Goal: Check status: Check status

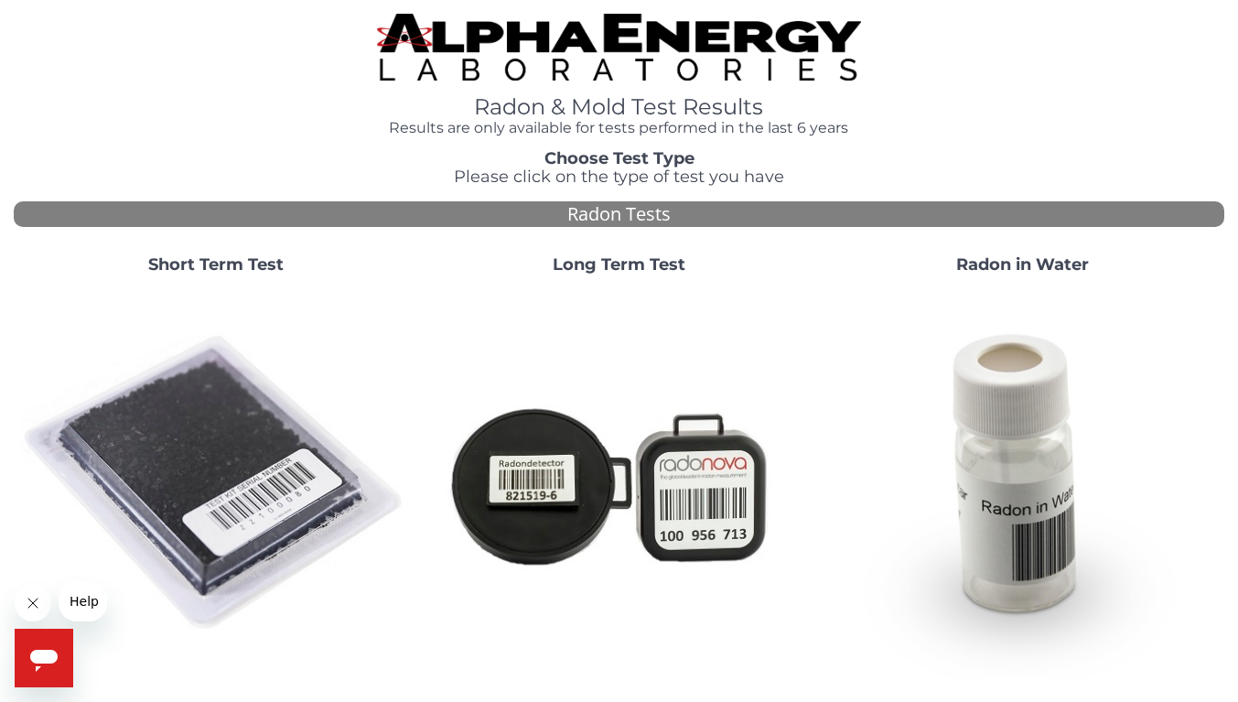
click at [241, 457] on img at bounding box center [215, 483] width 389 height 389
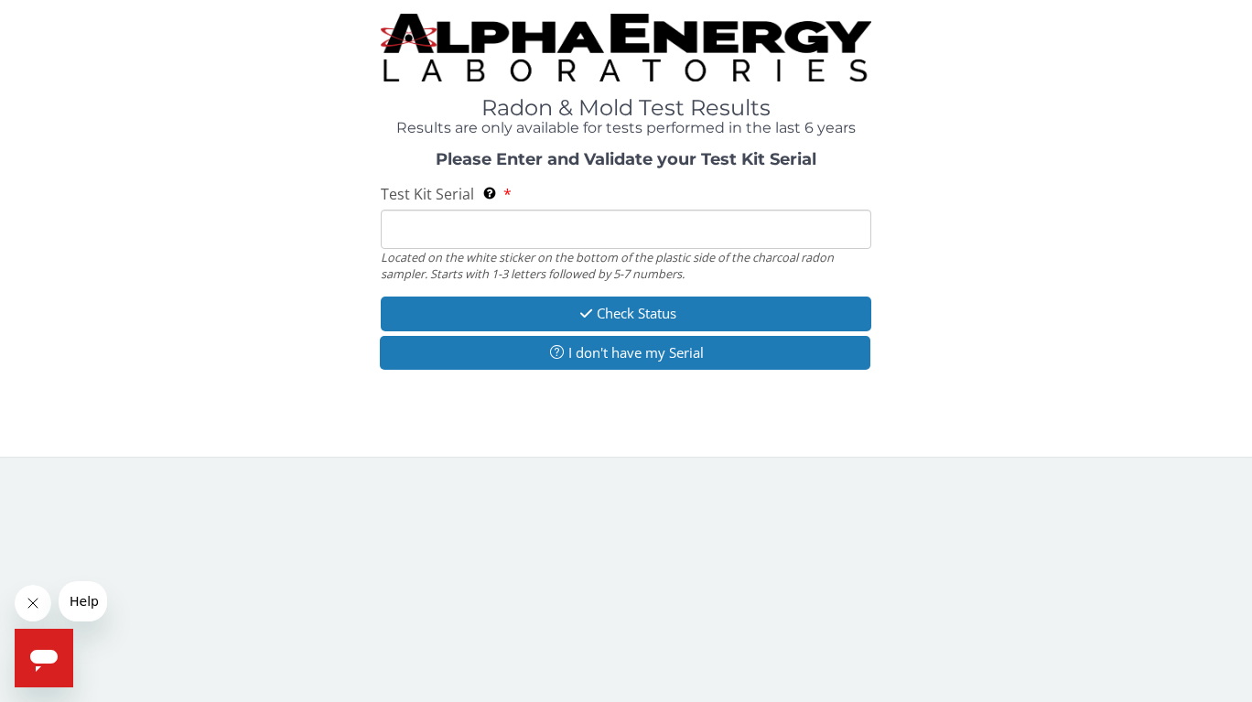
click at [421, 220] on input "Test Kit Serial Located on the white sticker on the bottom of the plastic side …" at bounding box center [626, 229] width 490 height 39
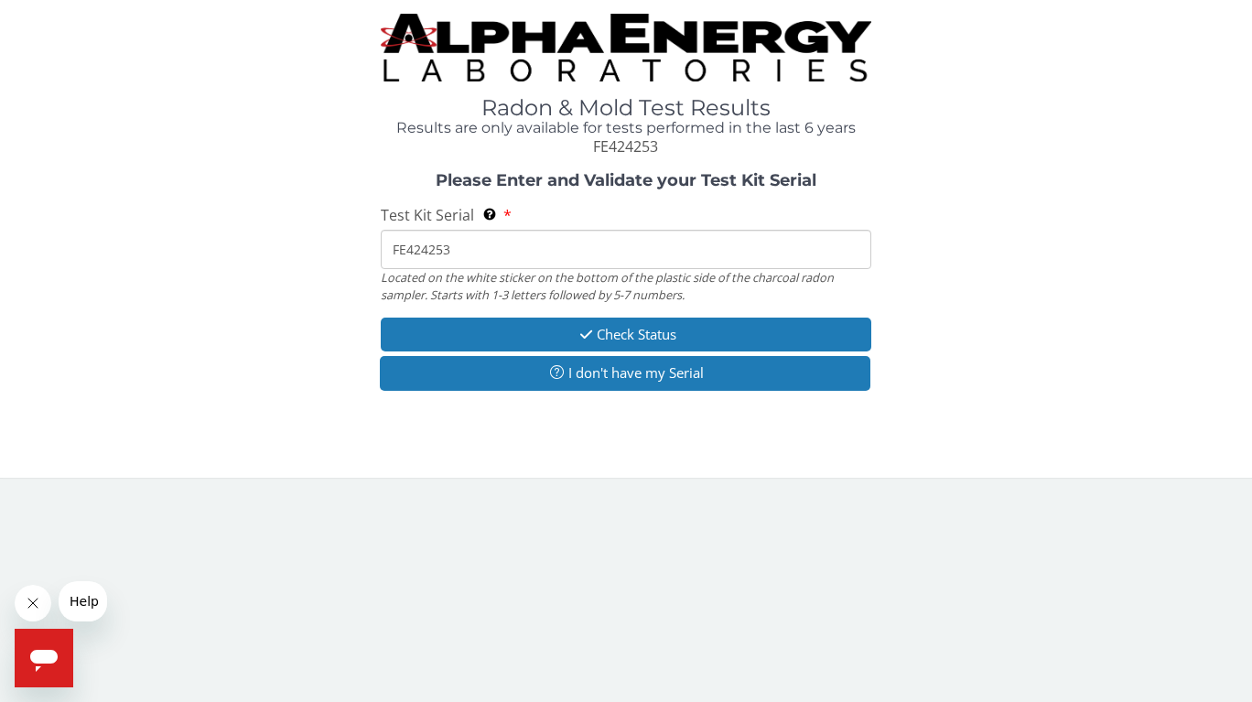
type input "FE424253"
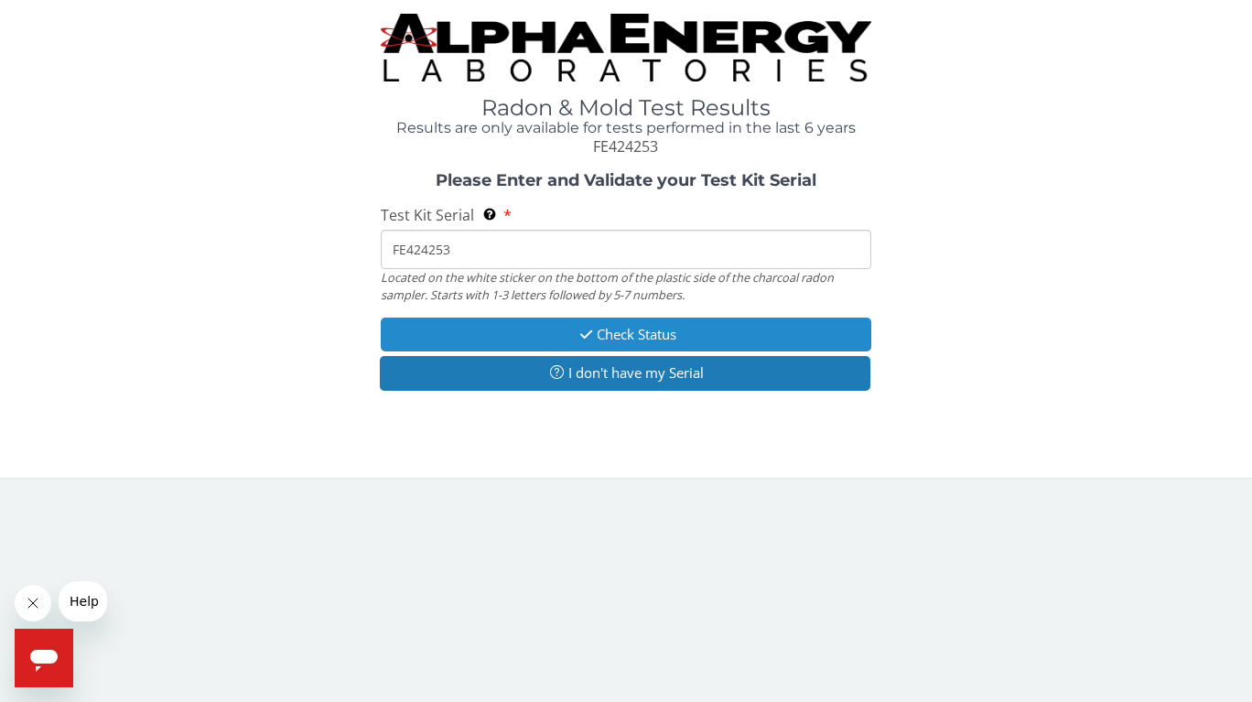
click at [600, 338] on button "Check Status" at bounding box center [626, 335] width 490 height 34
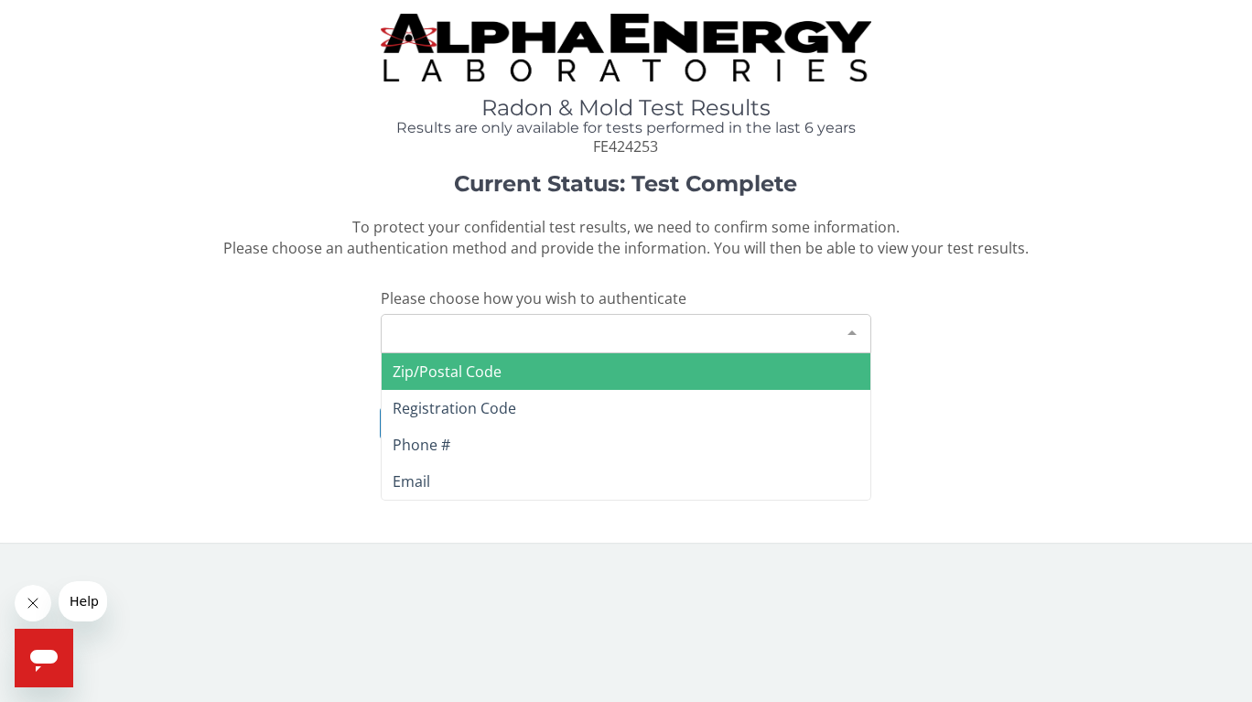
click at [853, 327] on div at bounding box center [852, 332] width 37 height 35
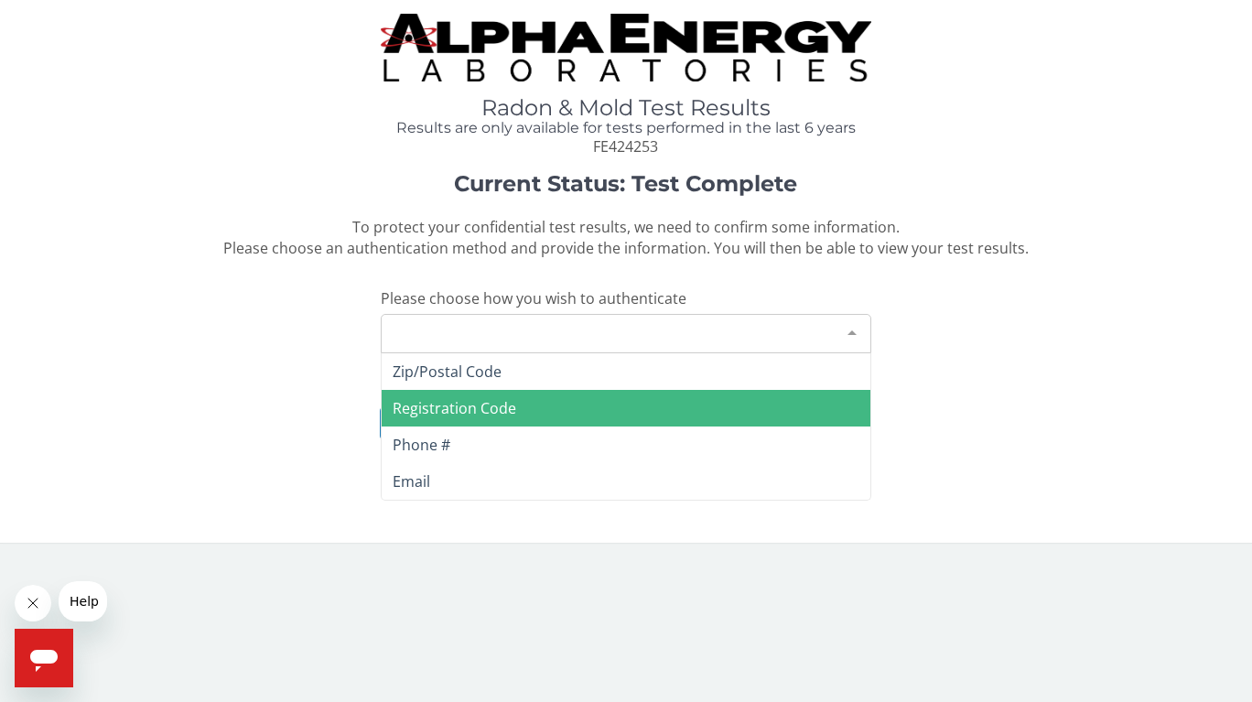
click at [490, 405] on span "Registration Code" at bounding box center [455, 408] width 124 height 20
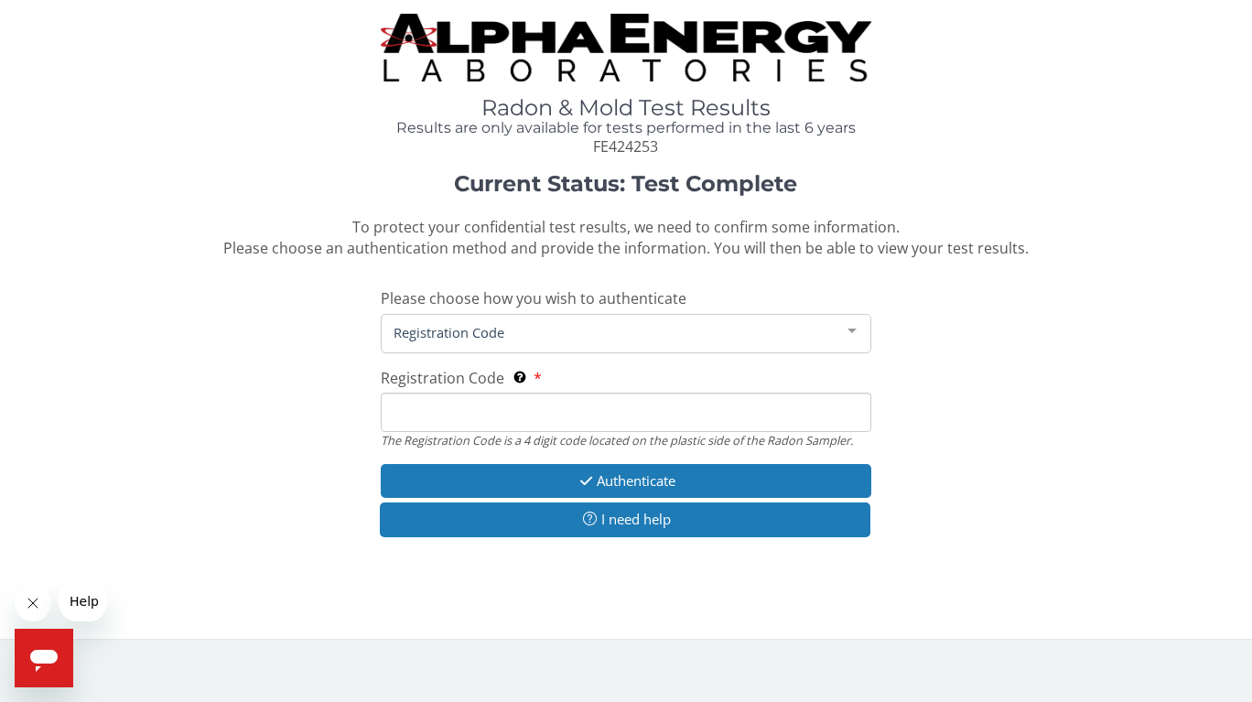
click at [415, 409] on input "Registration Code The Registration Code is a 4 digit code located on the plasti…" at bounding box center [626, 412] width 490 height 39
type input "31DF"
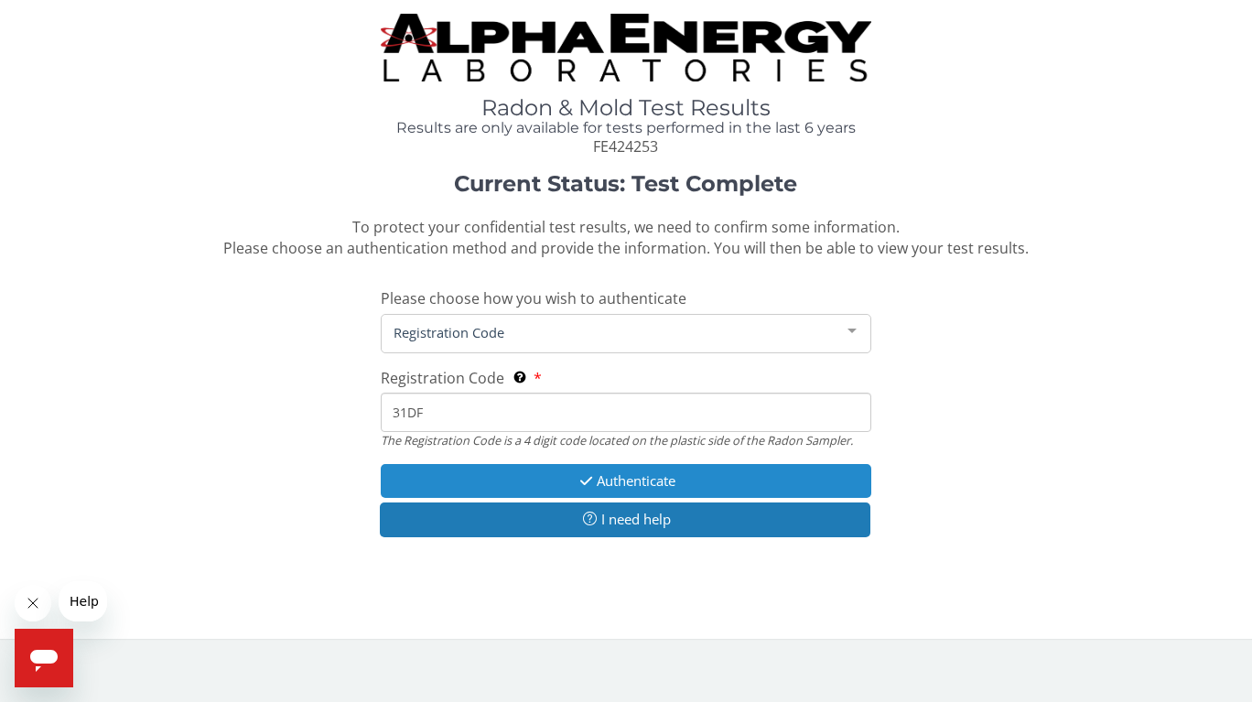
click at [612, 481] on button "Authenticate" at bounding box center [626, 481] width 490 height 34
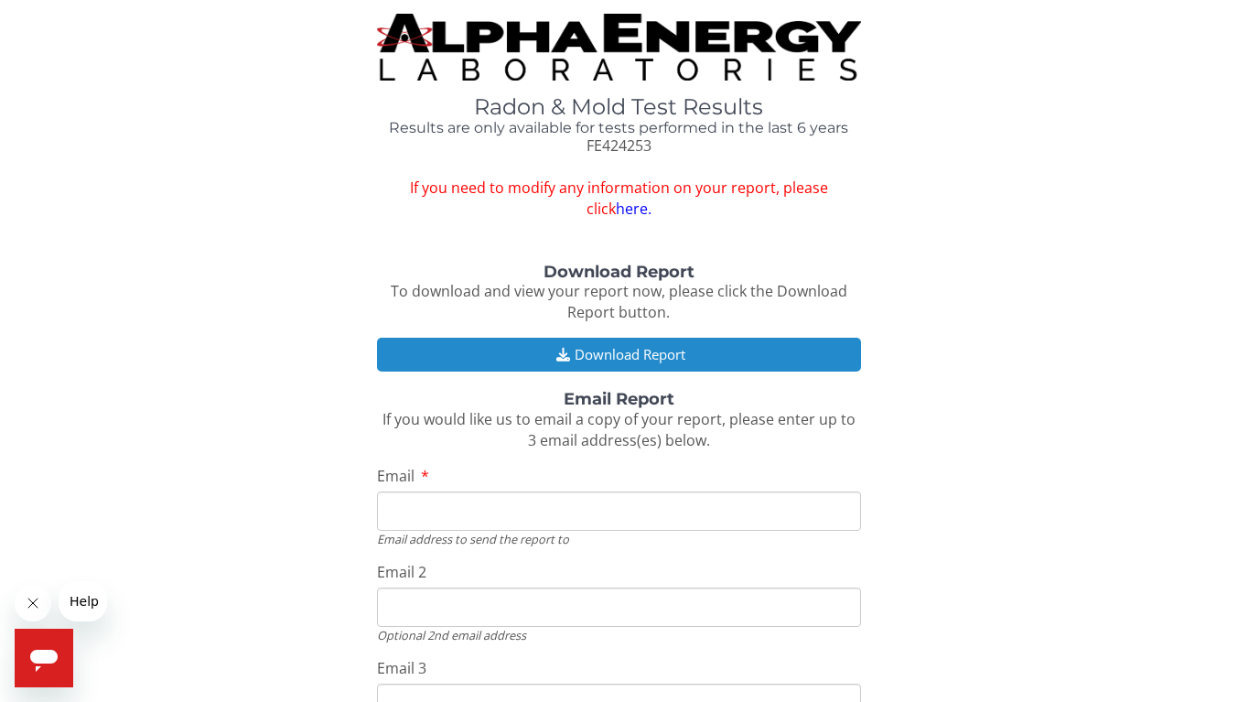
click at [634, 354] on button "Download Report" at bounding box center [619, 355] width 484 height 34
